Goal: Transaction & Acquisition: Book appointment/travel/reservation

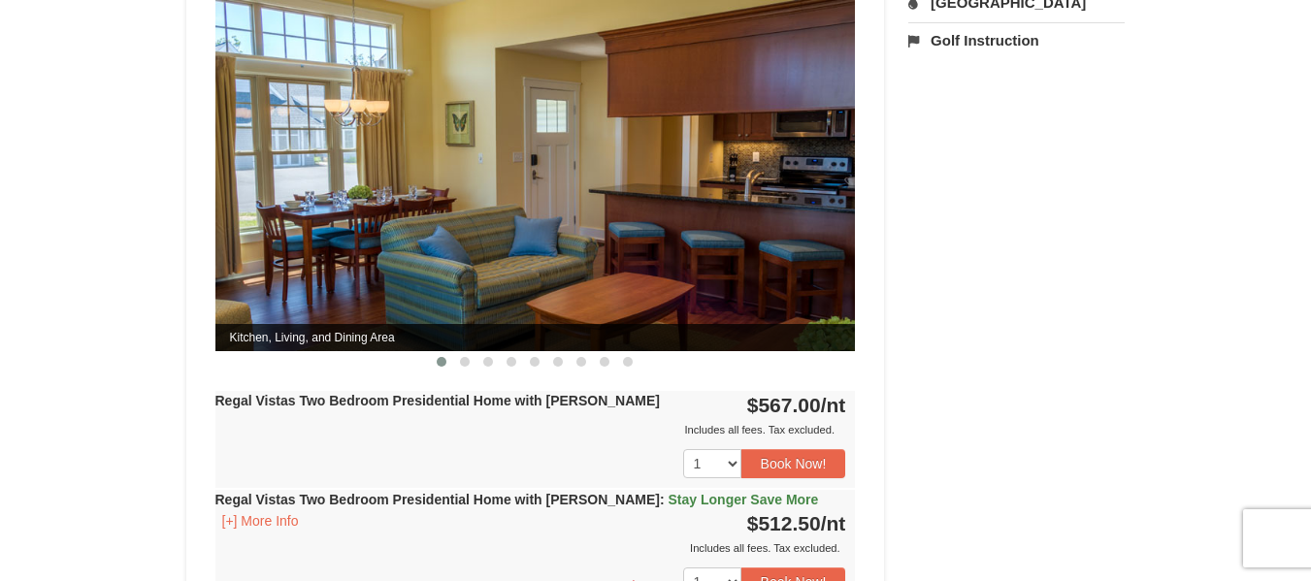
scroll to position [874, 0]
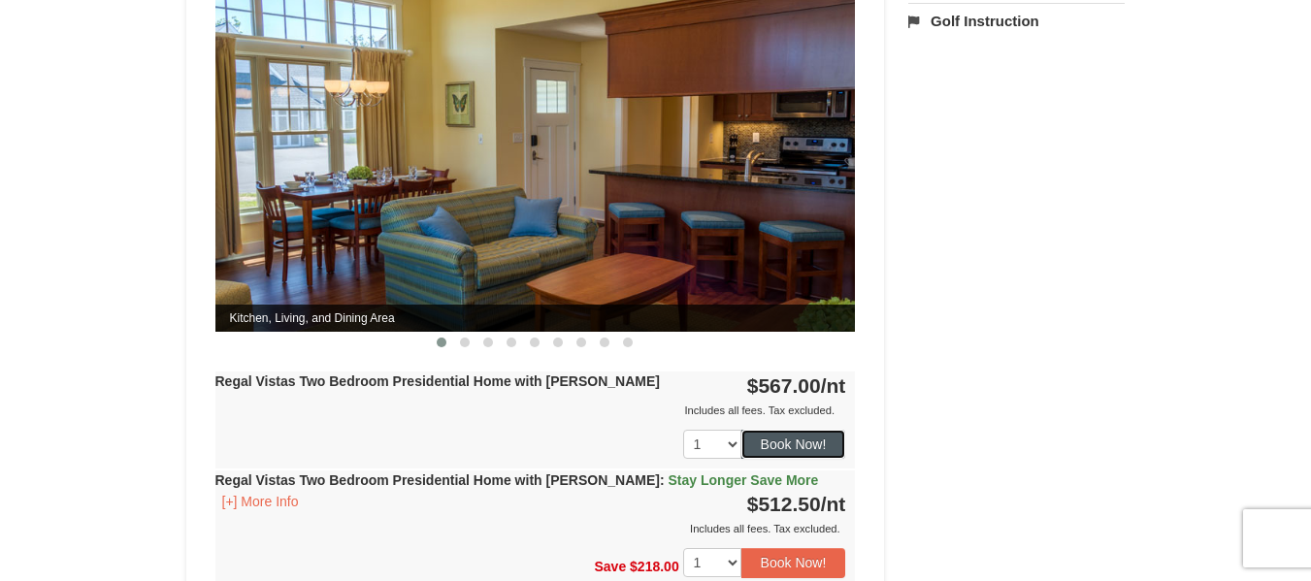
click at [798, 436] on button "Book Now!" at bounding box center [794, 444] width 105 height 29
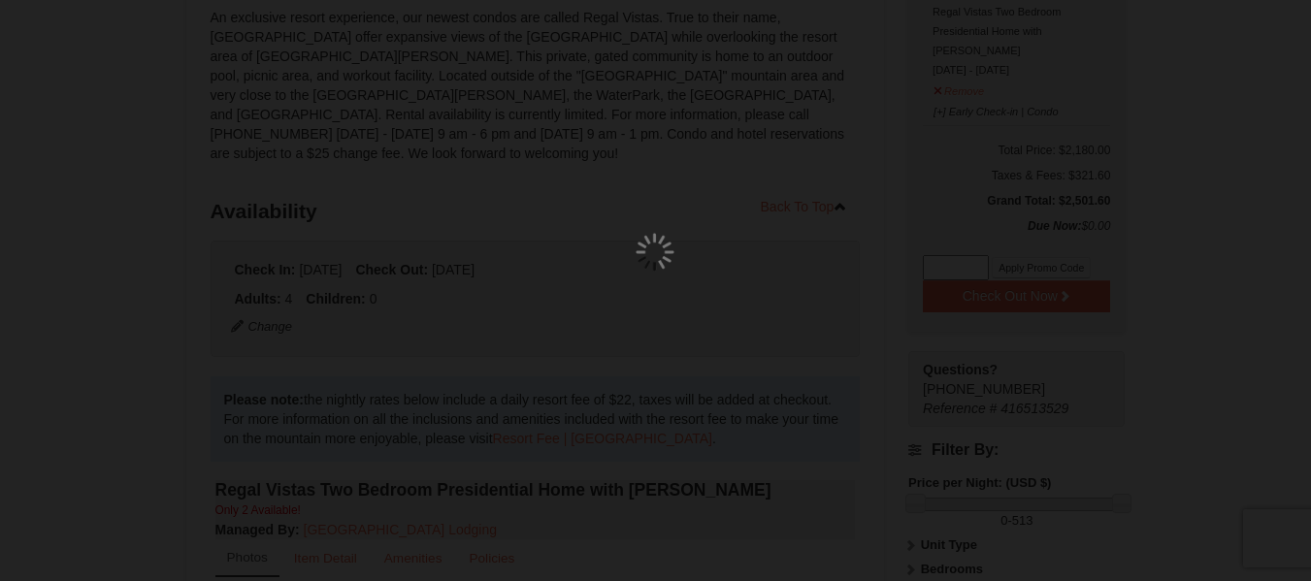
scroll to position [170, 0]
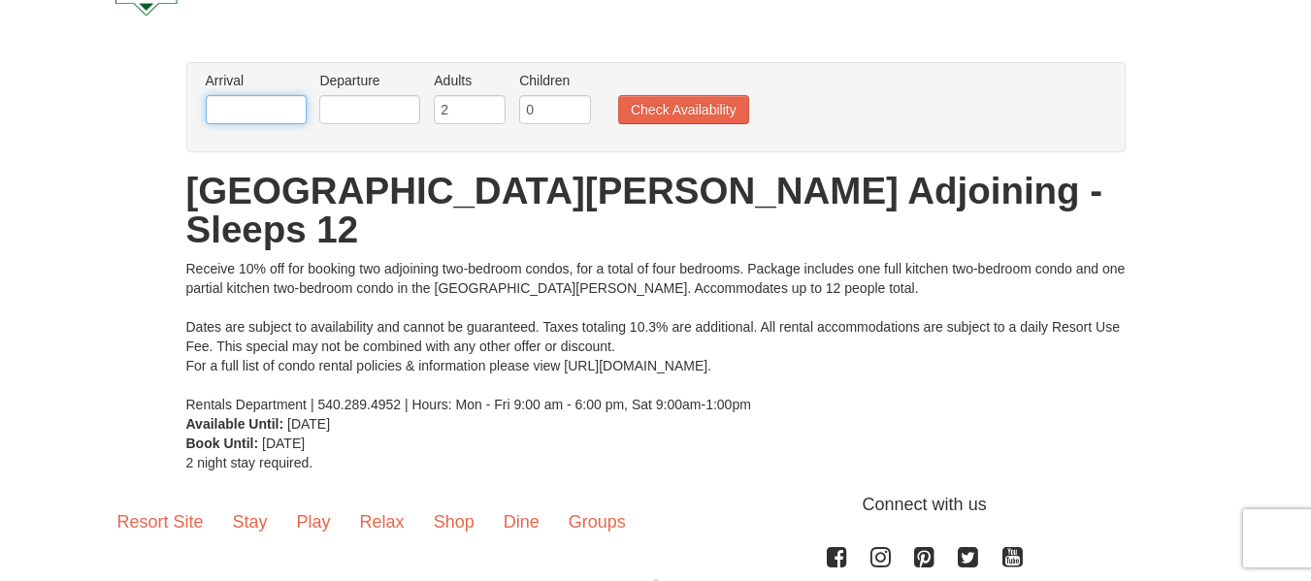
click at [255, 100] on input "text" at bounding box center [256, 109] width 101 height 29
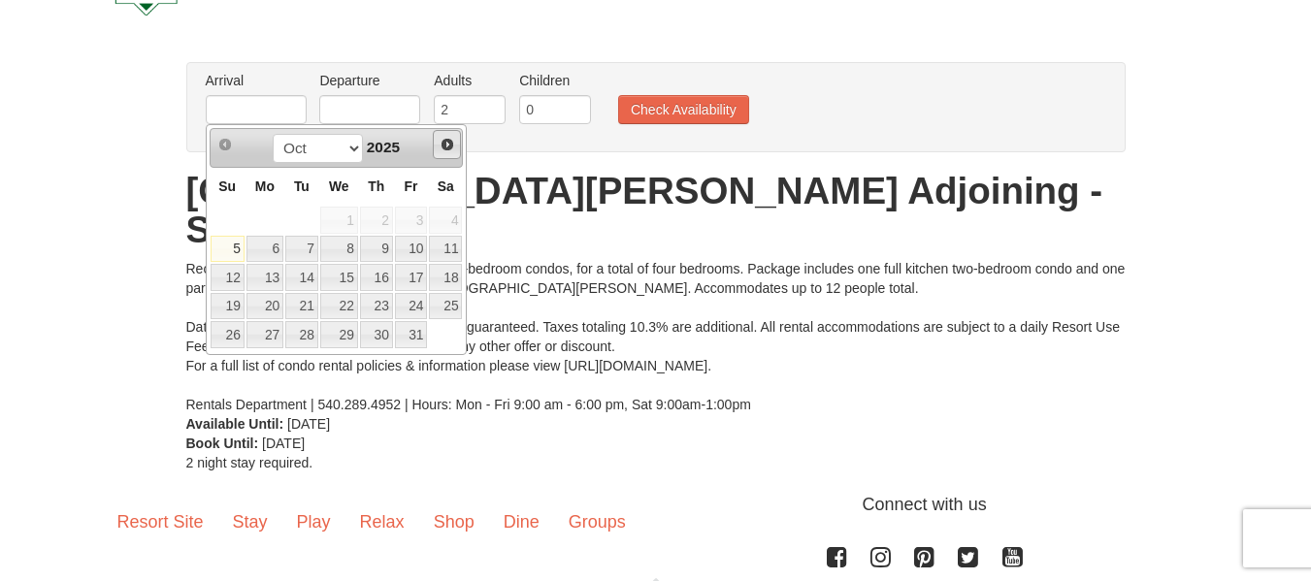
click at [445, 140] on span "Next" at bounding box center [448, 145] width 16 height 16
click at [275, 302] on link "22" at bounding box center [265, 306] width 37 height 27
type input "[DATE]"
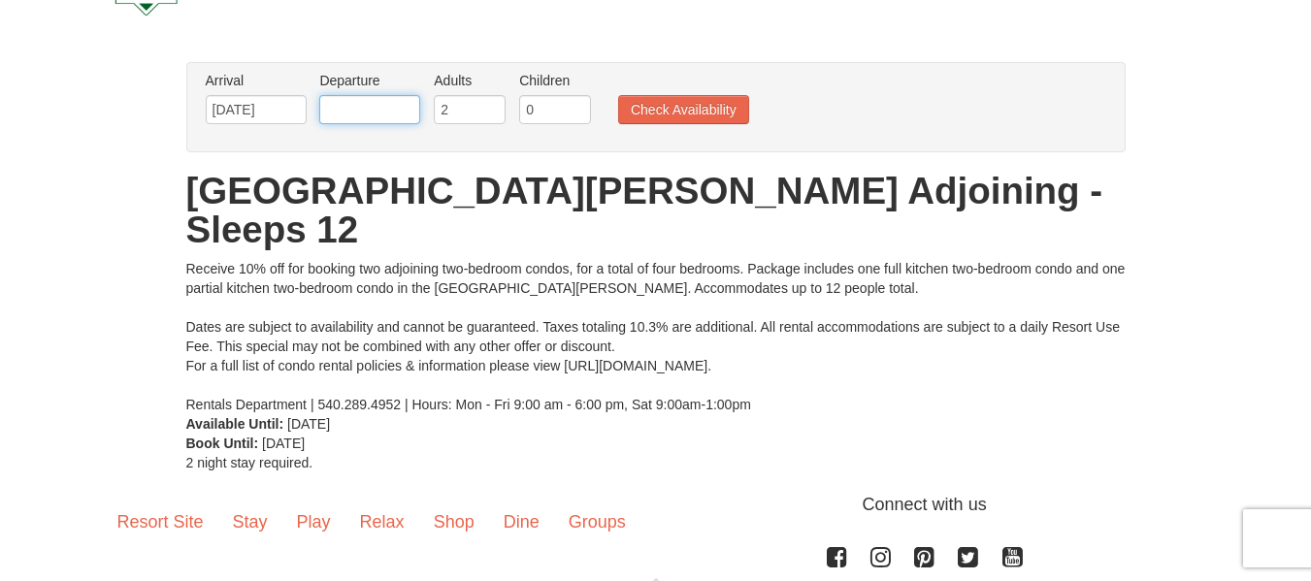
click at [358, 98] on input "text" at bounding box center [369, 109] width 101 height 29
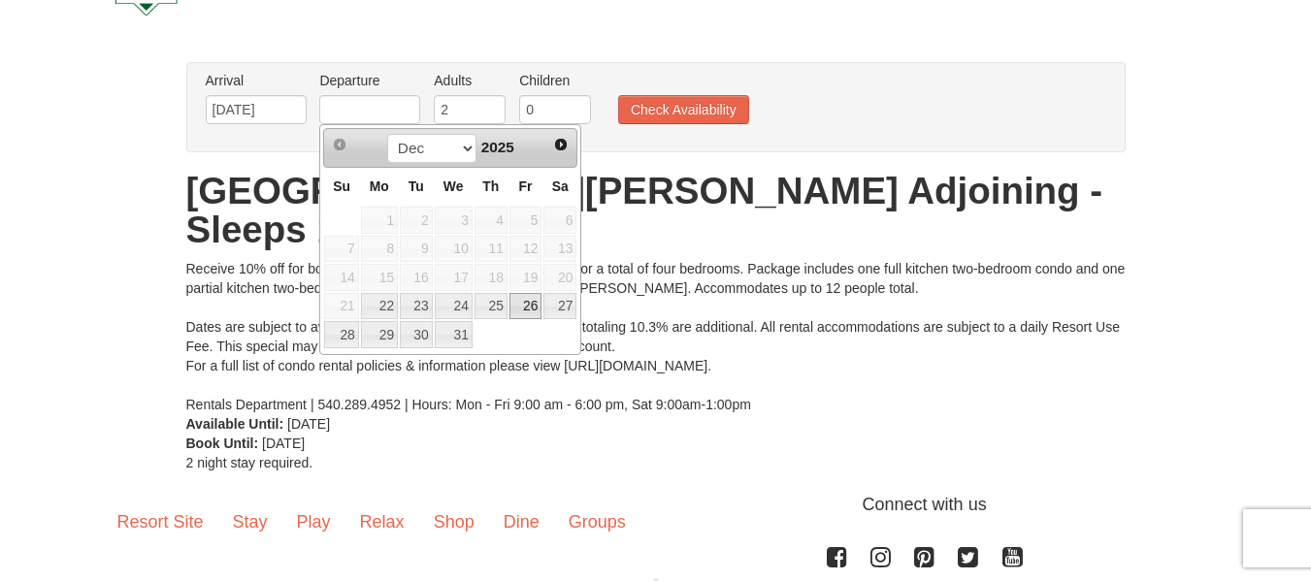
click at [526, 309] on link "26" at bounding box center [526, 306] width 33 height 27
type input "[DATE]"
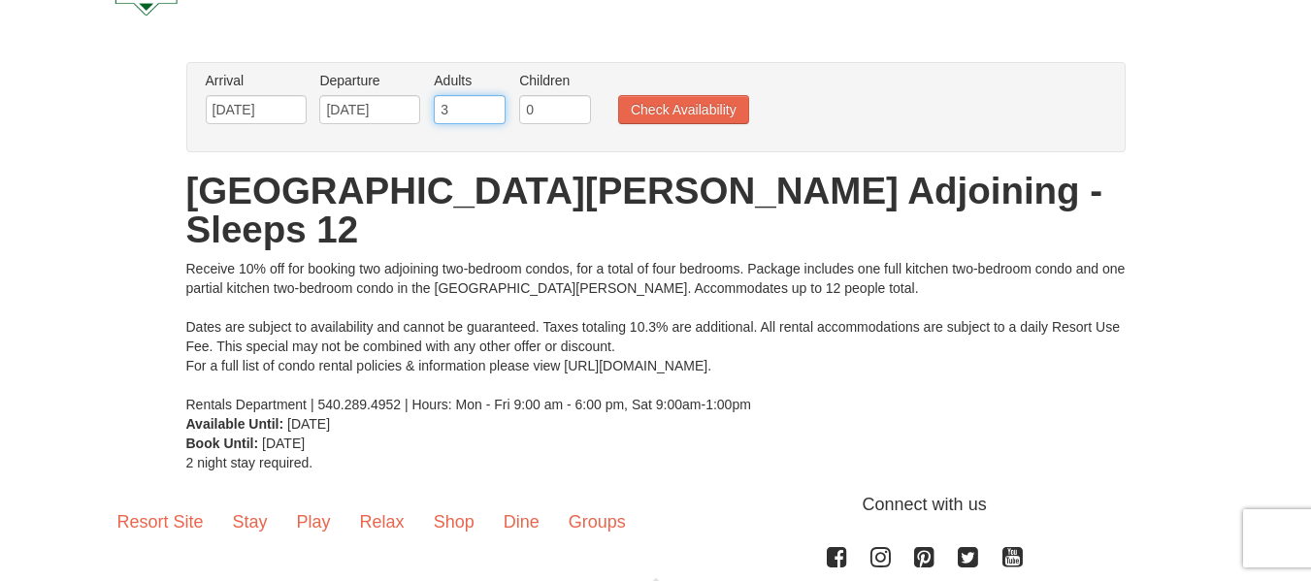
click at [491, 105] on input "3" at bounding box center [470, 109] width 72 height 29
type input "4"
click at [491, 105] on input "4" at bounding box center [470, 109] width 72 height 29
click at [684, 112] on button "Check Availability" at bounding box center [683, 109] width 131 height 29
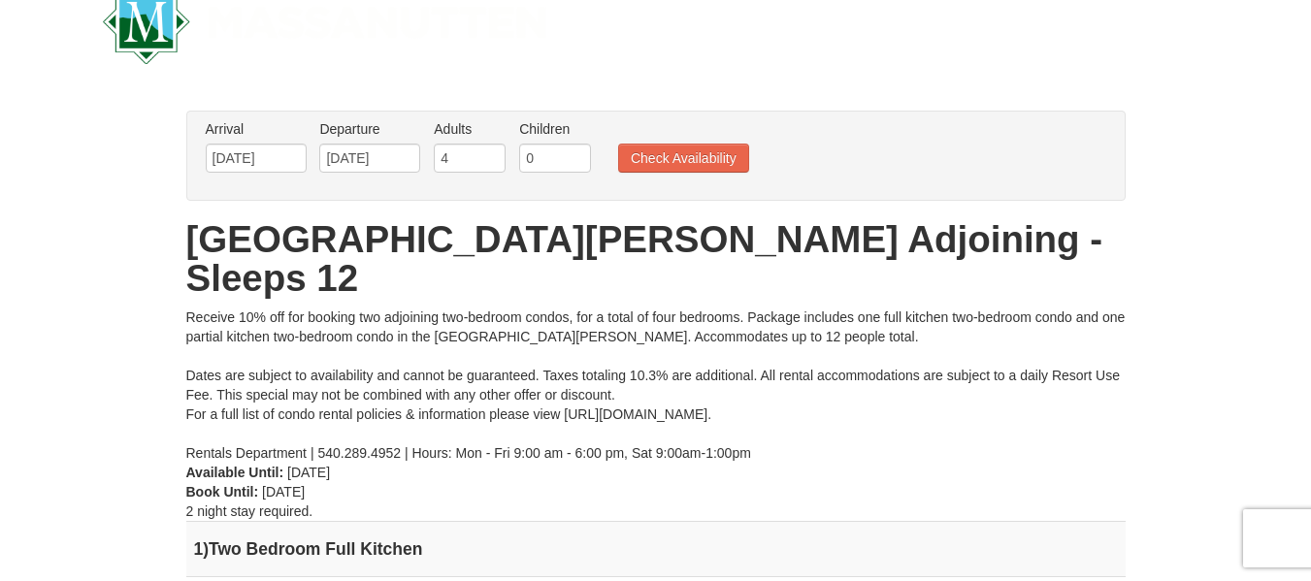
scroll to position [40, 0]
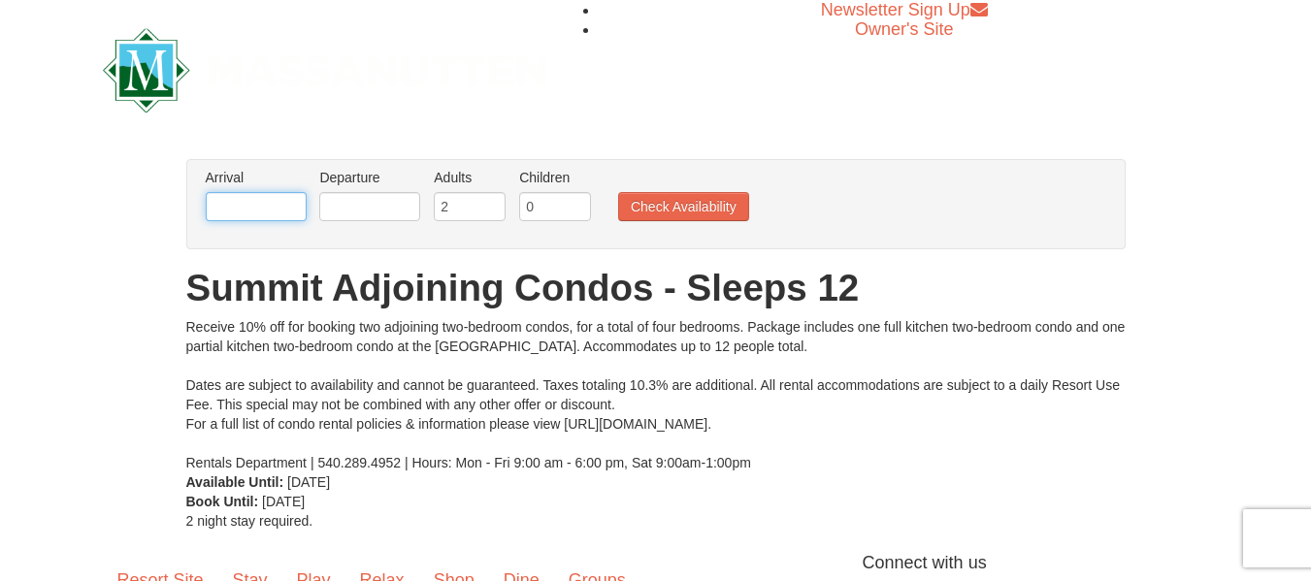
click at [238, 212] on input "text" at bounding box center [256, 206] width 101 height 29
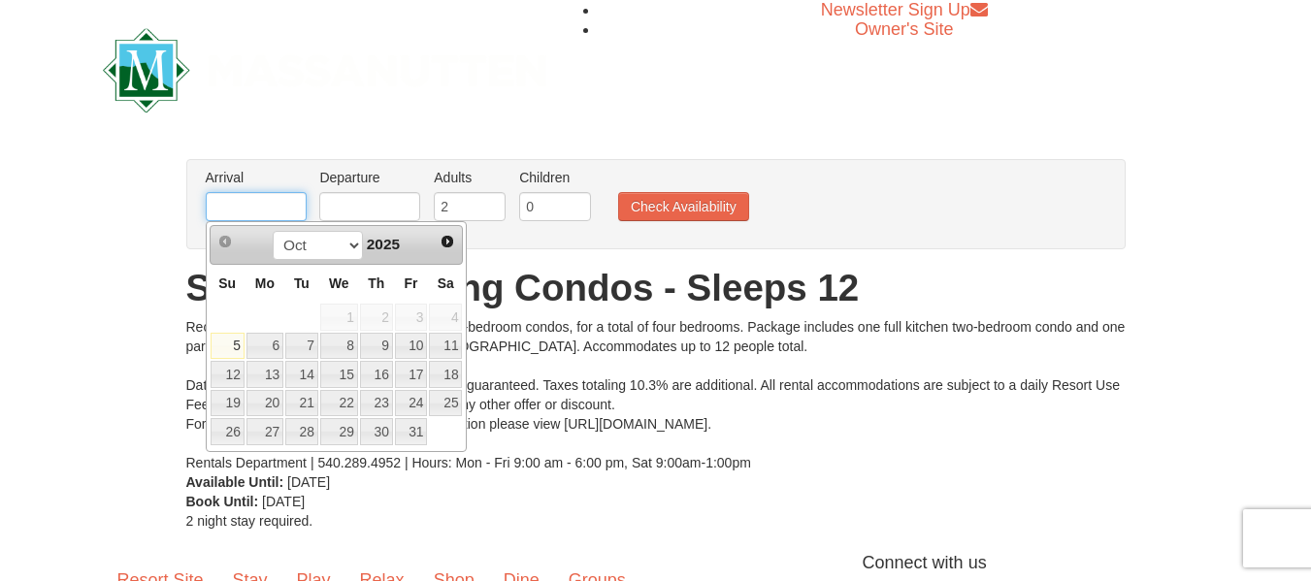
type input "[DATE]"
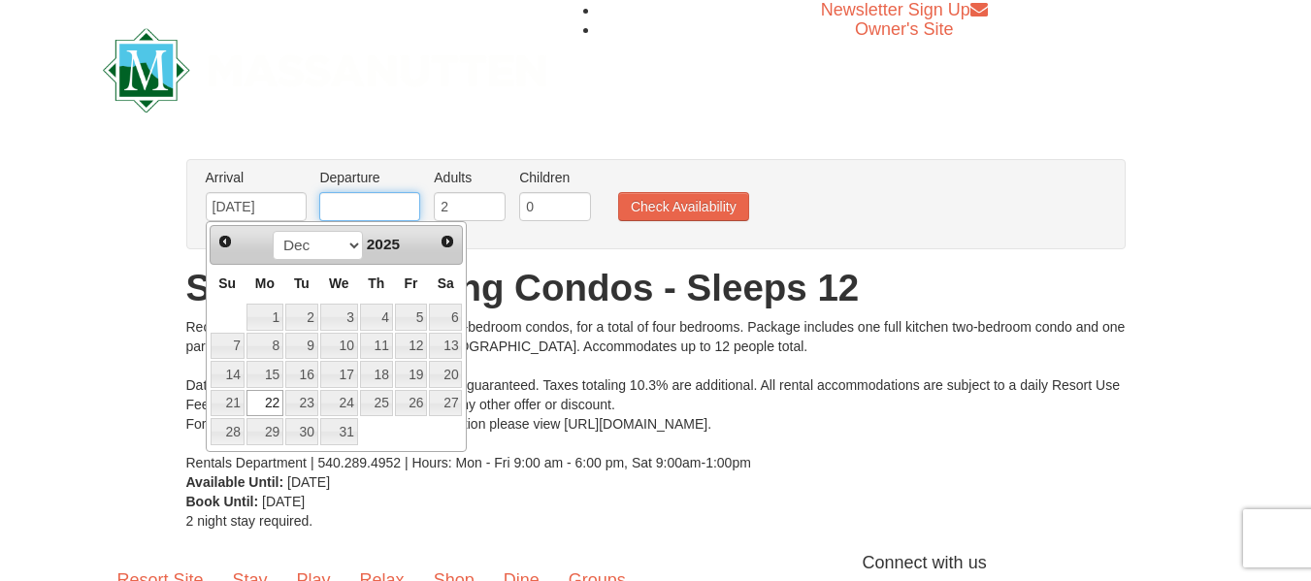
click at [382, 205] on input "text" at bounding box center [369, 206] width 101 height 29
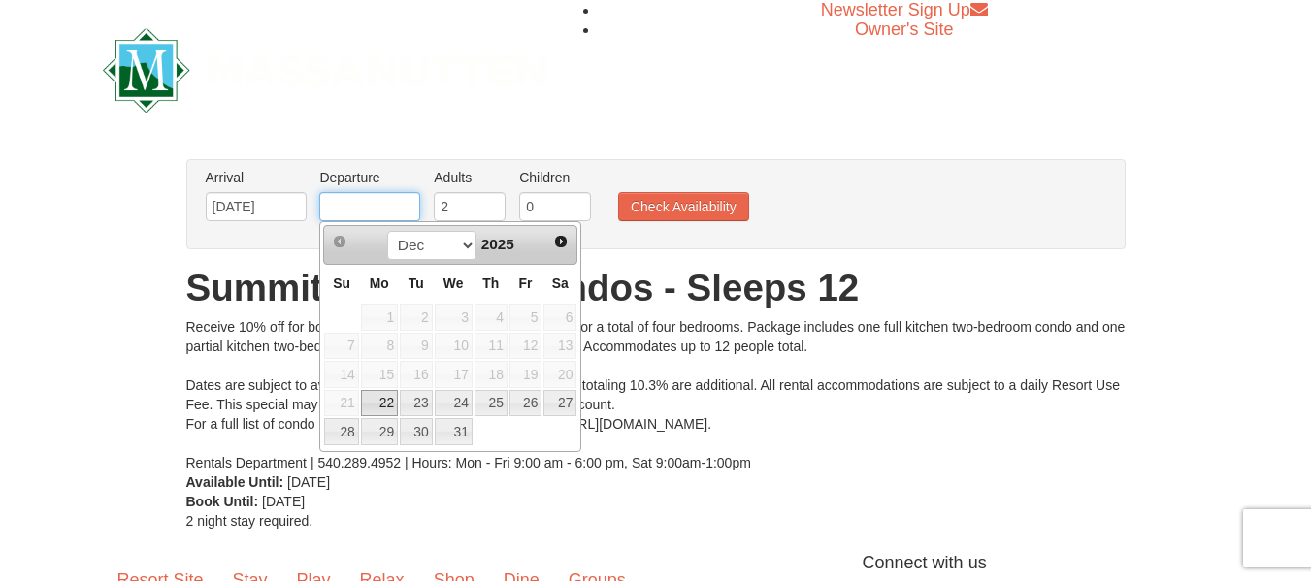
type input "[DATE]"
click at [456, 203] on input "2" at bounding box center [470, 206] width 72 height 29
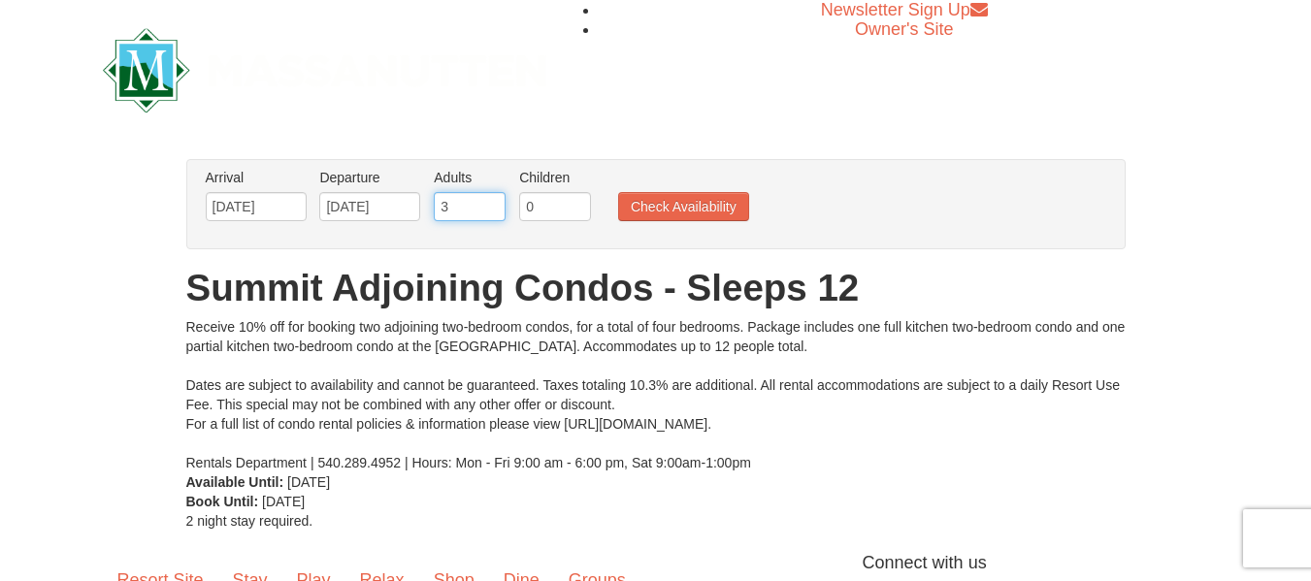
click at [487, 201] on input "3" at bounding box center [470, 206] width 72 height 29
type input "4"
click at [487, 201] on input "4" at bounding box center [470, 206] width 72 height 29
click at [718, 208] on button "Check Availability" at bounding box center [683, 206] width 131 height 29
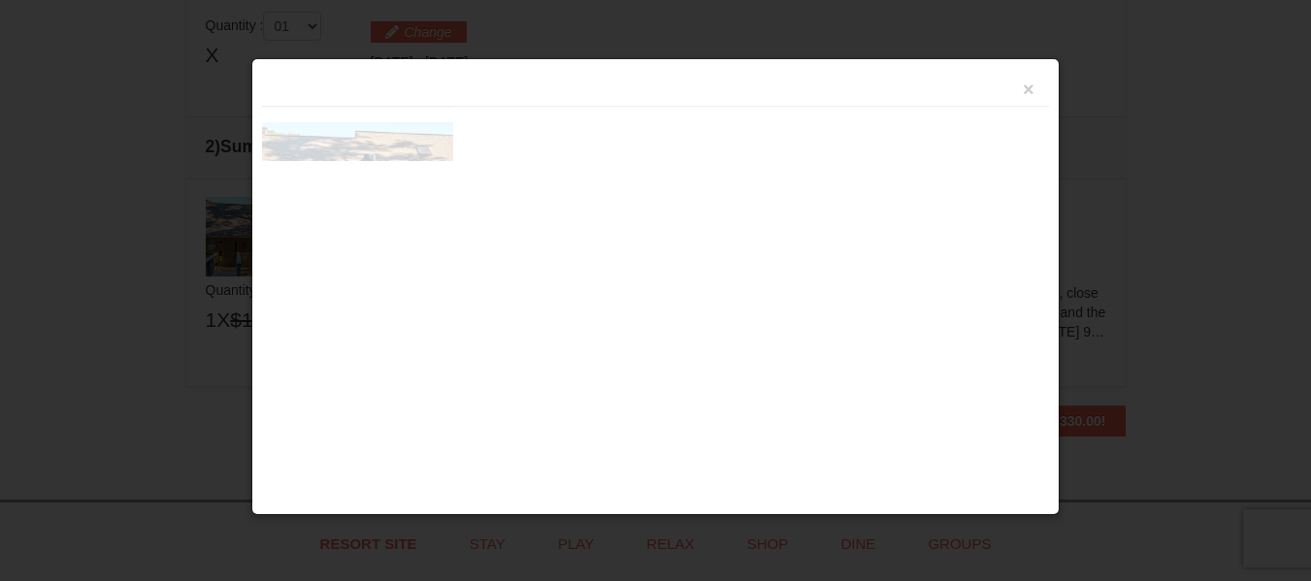
scroll to position [594, 0]
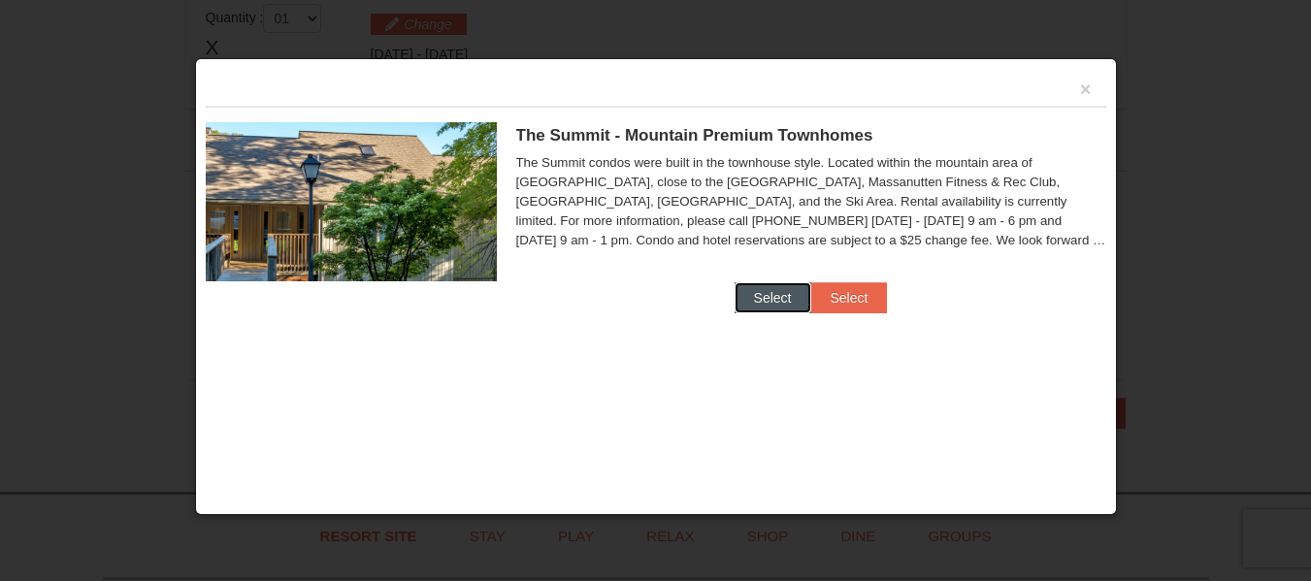
click at [756, 290] on button "Select" at bounding box center [773, 297] width 77 height 31
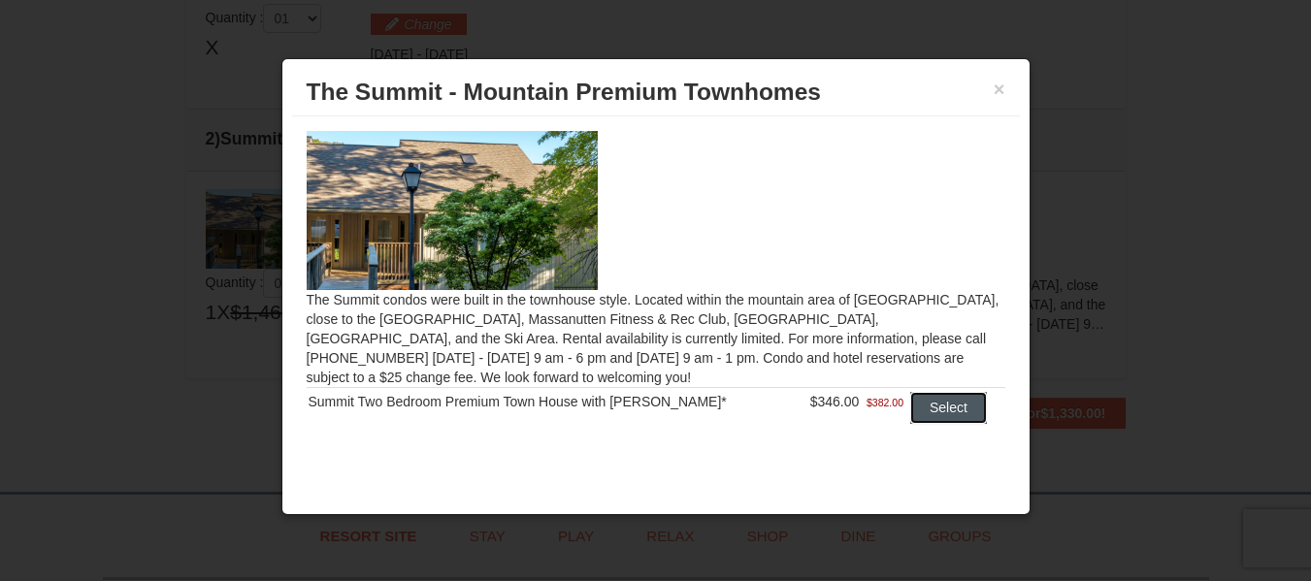
click at [936, 403] on button "Select" at bounding box center [949, 407] width 77 height 31
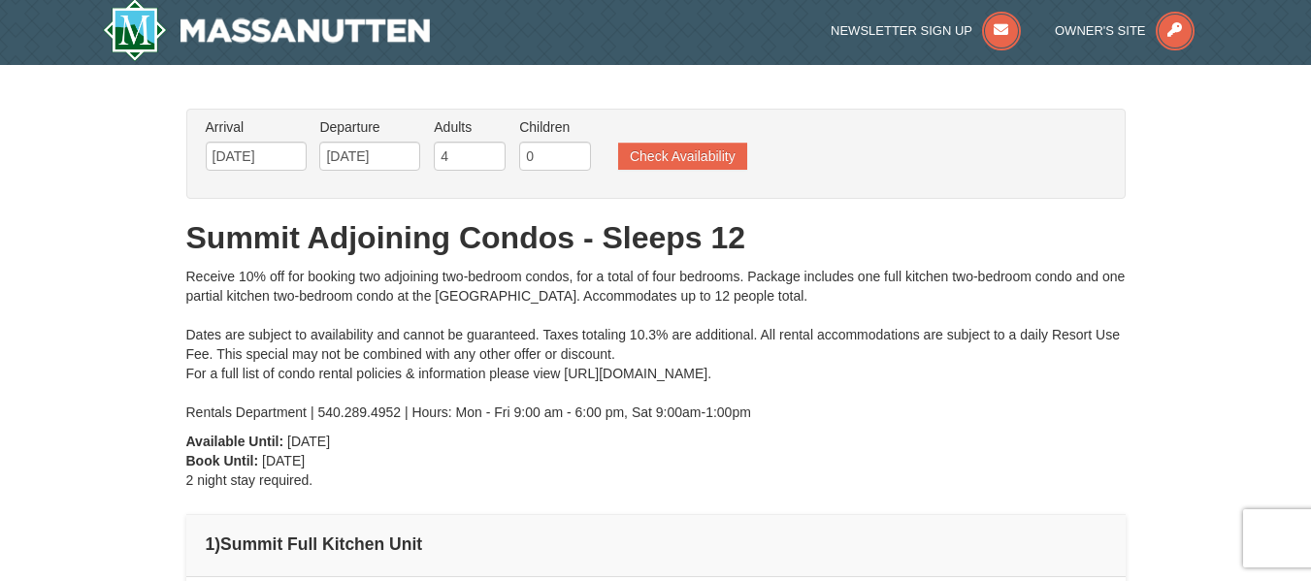
scroll to position [0, 0]
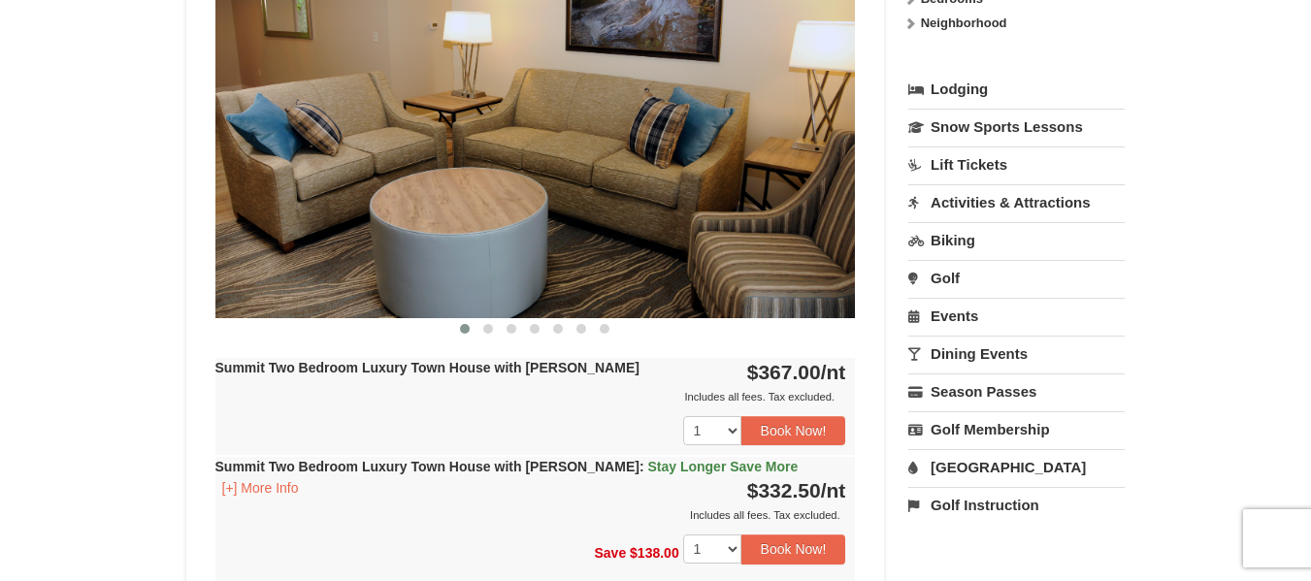
scroll to position [874, 0]
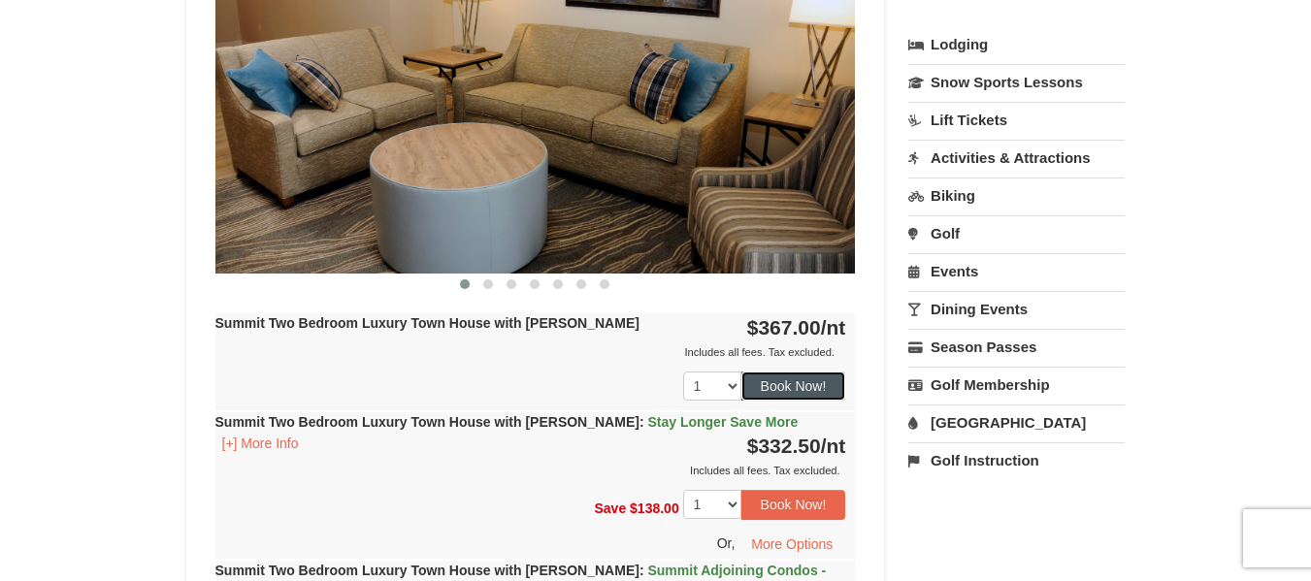
click at [778, 393] on button "Book Now!" at bounding box center [794, 386] width 105 height 29
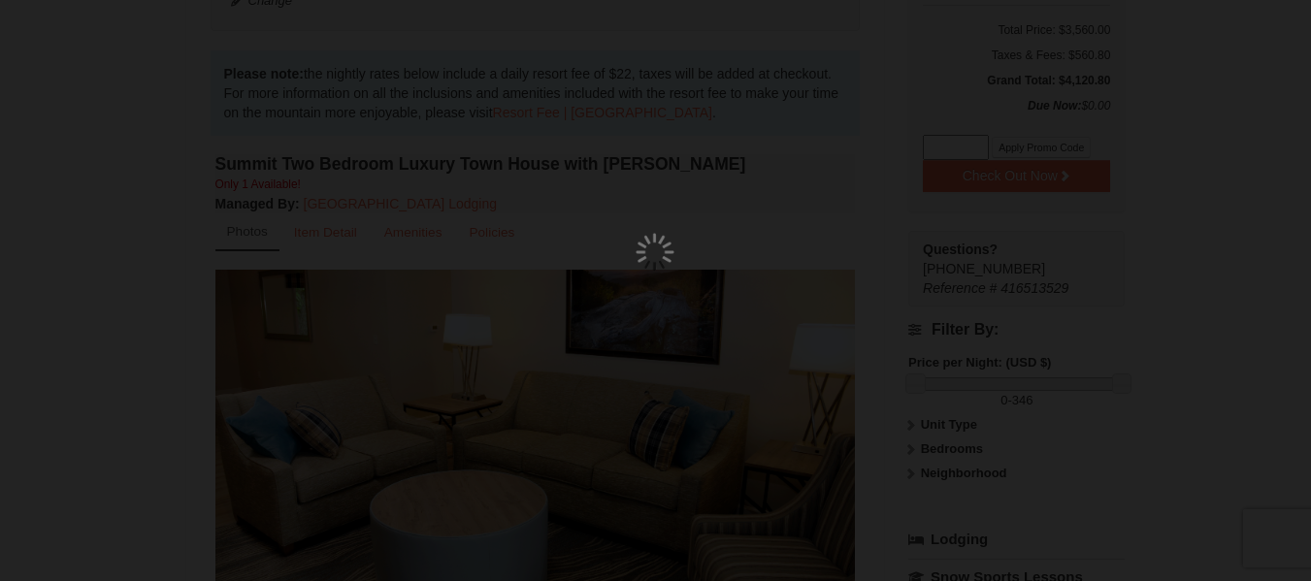
scroll to position [170, 0]
